Goal: Transaction & Acquisition: Purchase product/service

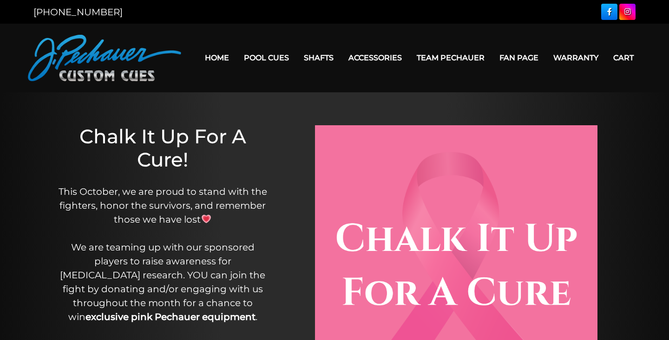
click at [222, 59] on link "Home" at bounding box center [216, 58] width 39 height 24
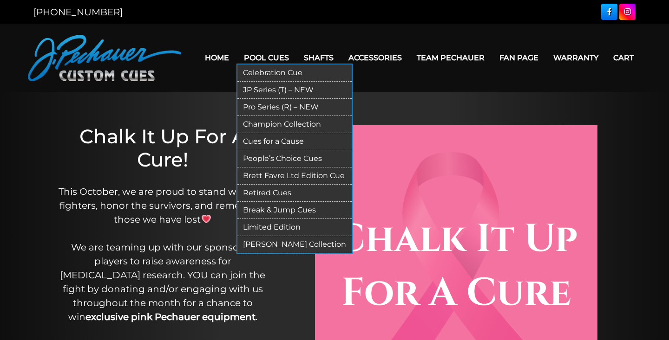
click at [269, 63] on link "Pool Cues" at bounding box center [266, 58] width 60 height 24
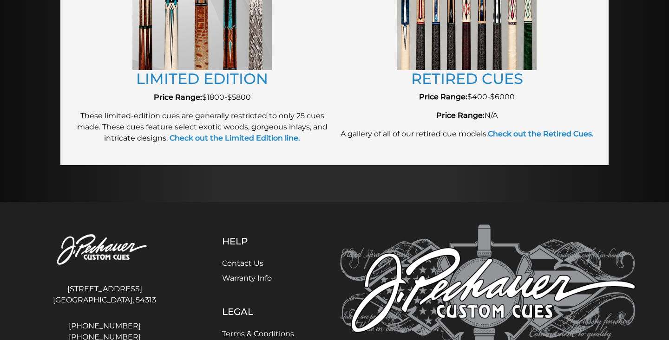
scroll to position [715, 0]
